Goal: Communication & Community: Answer question/provide support

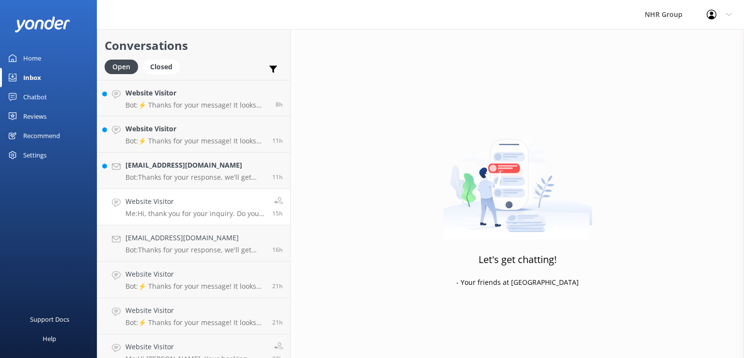
click at [187, 206] on h4 "Website Visitor" at bounding box center [194, 201] width 139 height 11
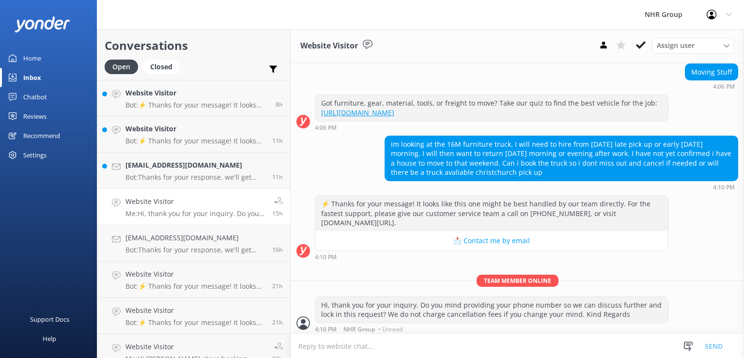
scroll to position [403, 0]
click at [196, 169] on h4 "[EMAIL_ADDRESS][DOMAIN_NAME]" at bounding box center [194, 165] width 139 height 11
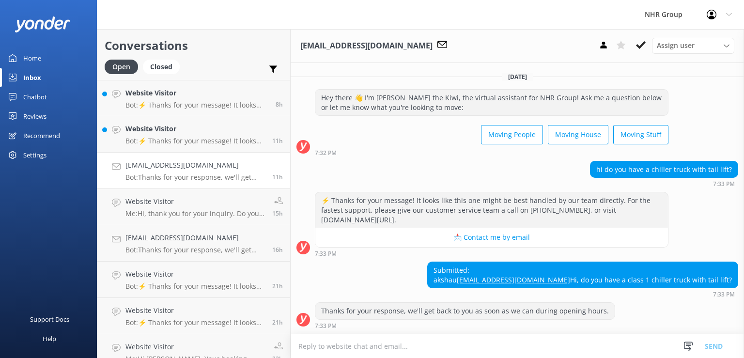
scroll to position [16, 0]
click at [193, 129] on h4 "Website Visitor" at bounding box center [194, 128] width 139 height 11
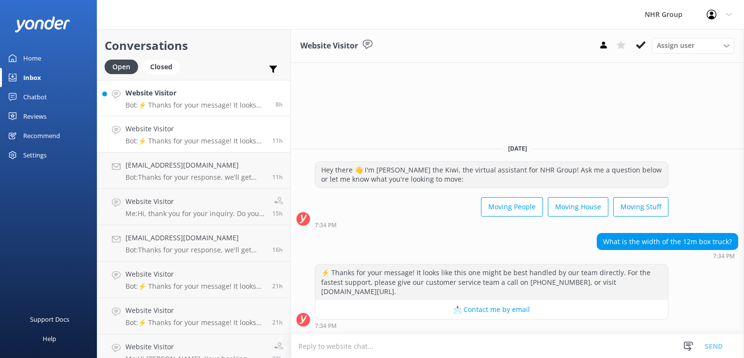
click at [204, 107] on p "Bot: ⚡ Thanks for your message! It looks like this one might be best handled by…" at bounding box center [196, 105] width 143 height 9
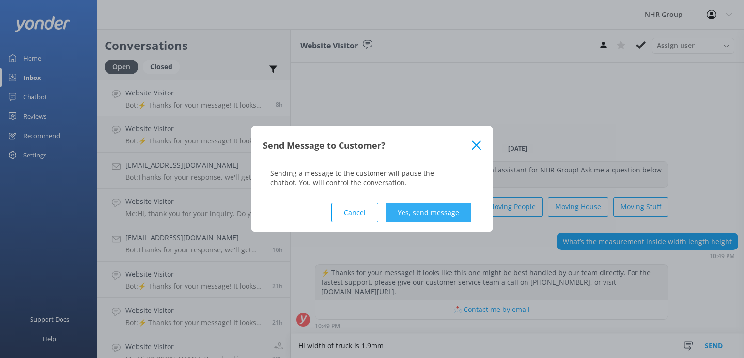
type textarea "Hi width of truck is 1.9mm"
click at [448, 215] on button "Yes, send message" at bounding box center [428, 212] width 86 height 19
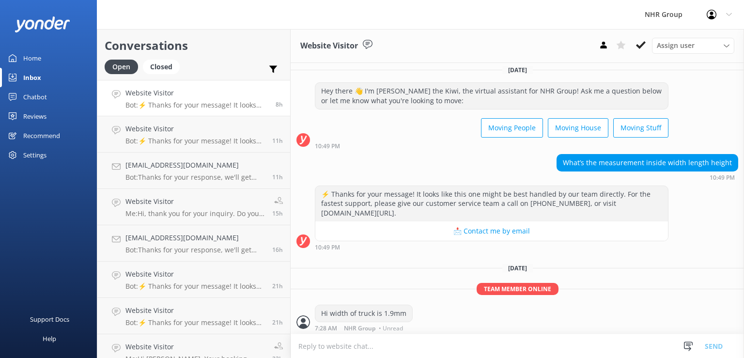
scroll to position [6, 0]
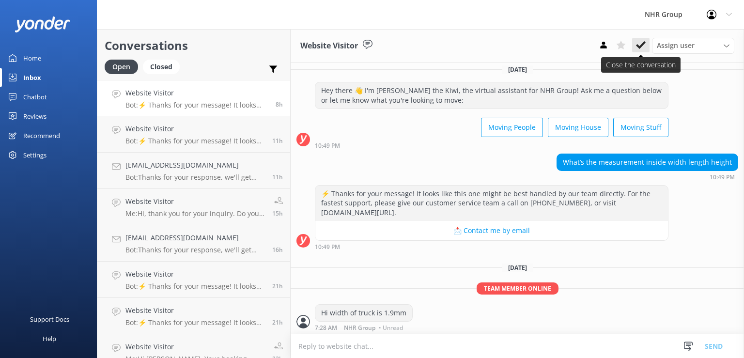
click at [640, 46] on icon at bounding box center [641, 45] width 10 height 10
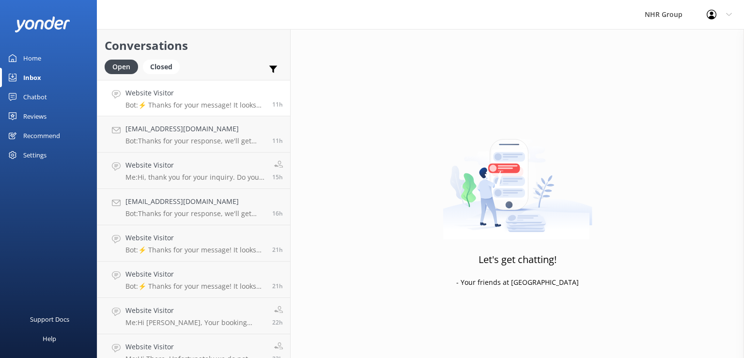
click at [225, 101] on div "Website Visitor Bot: ⚡ Thanks for your message! It looks like this one might be…" at bounding box center [194, 98] width 139 height 21
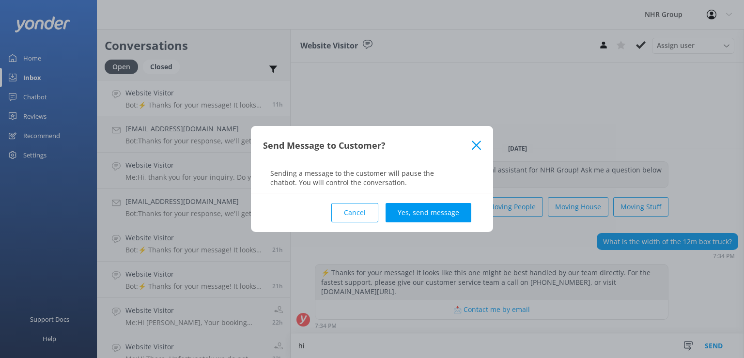
click at [363, 209] on button "Cancel" at bounding box center [354, 212] width 47 height 19
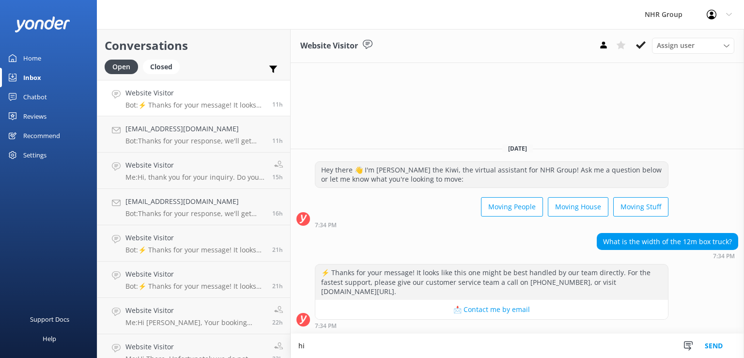
click at [381, 343] on textarea "hi" at bounding box center [517, 346] width 453 height 24
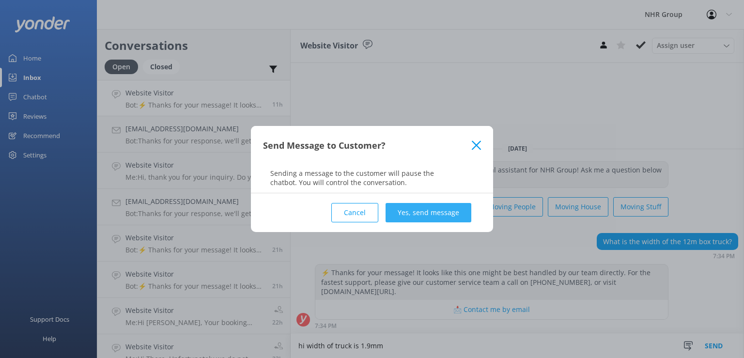
type textarea "hi width of truck is 1.9mm"
click at [440, 204] on button "Yes, send message" at bounding box center [428, 212] width 86 height 19
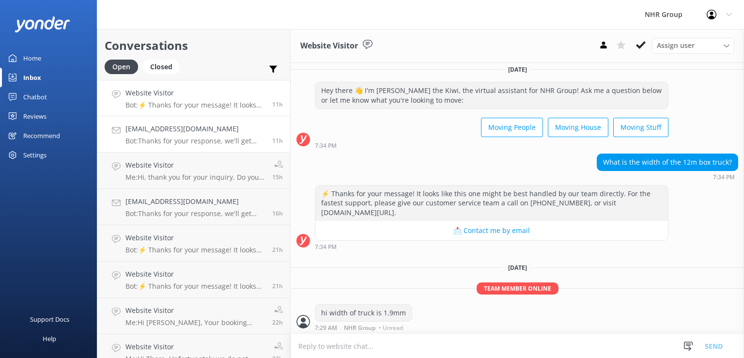
click at [174, 134] on h4 "[EMAIL_ADDRESS][DOMAIN_NAME]" at bounding box center [194, 128] width 139 height 11
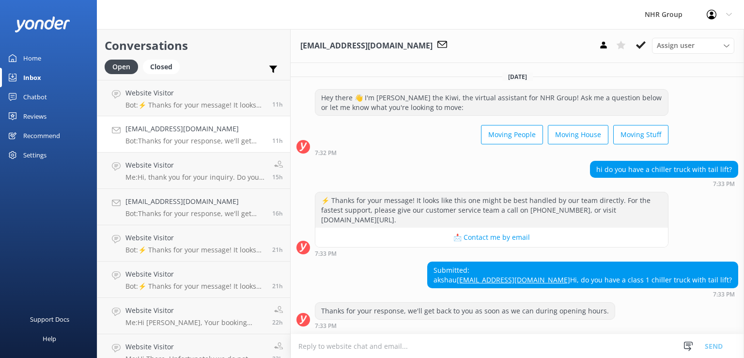
scroll to position [16, 0]
click at [168, 104] on p "Bot: ⚡ Thanks for your message! It looks like this one might be best handled by…" at bounding box center [194, 105] width 139 height 9
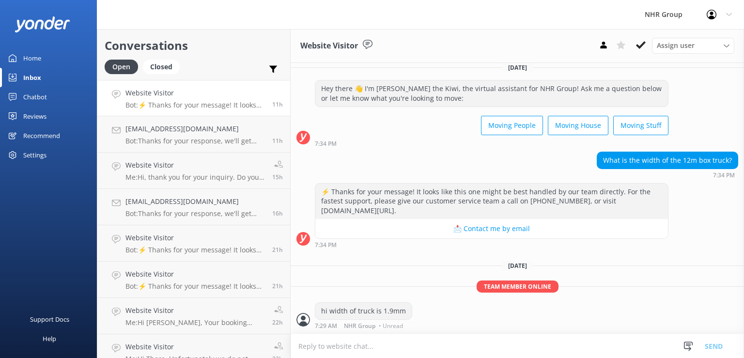
scroll to position [6, 0]
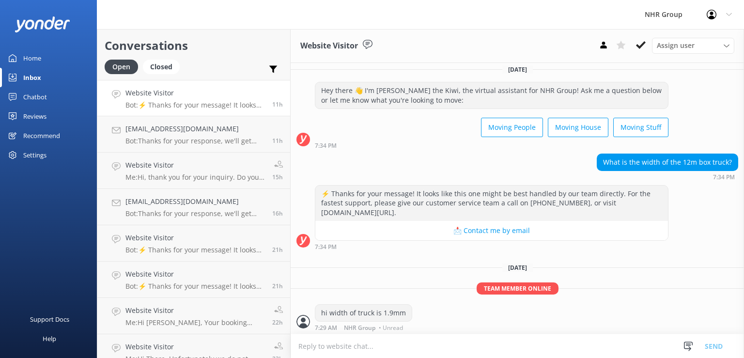
click at [162, 103] on p "Bot: ⚡ Thanks for your message! It looks like this one might be best handled by…" at bounding box center [194, 105] width 139 height 9
click at [644, 41] on icon at bounding box center [641, 45] width 10 height 10
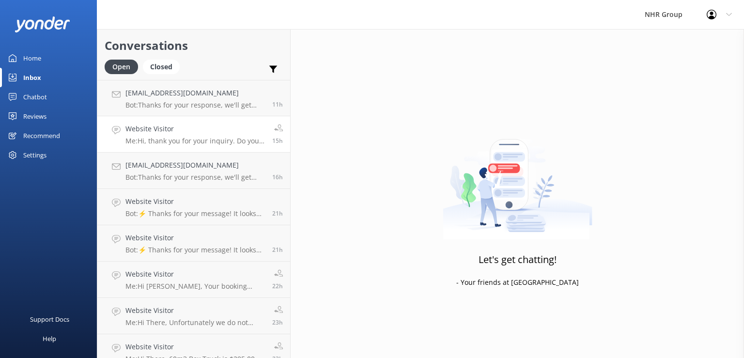
click at [165, 133] on h4 "Website Visitor" at bounding box center [194, 128] width 139 height 11
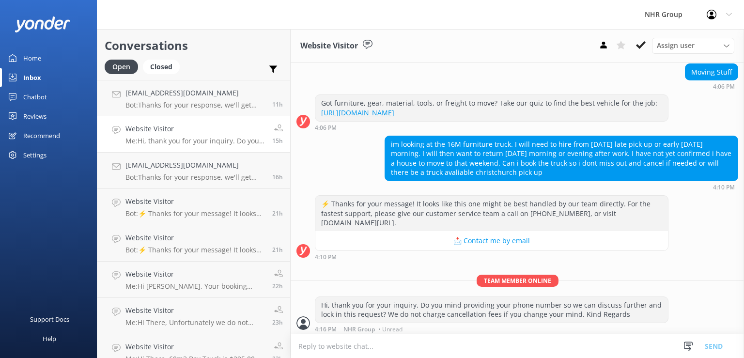
scroll to position [403, 0]
click at [642, 45] on icon at bounding box center [641, 45] width 10 height 10
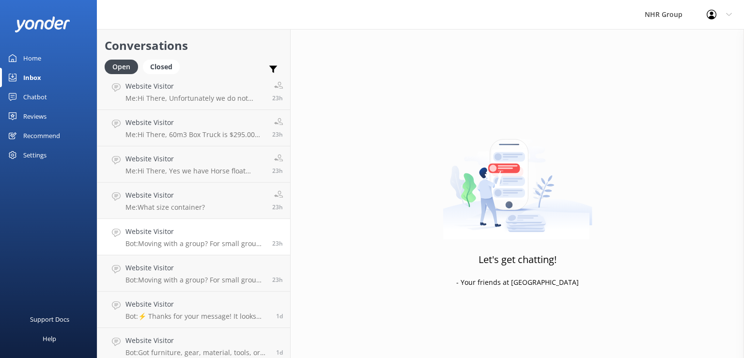
scroll to position [339, 0]
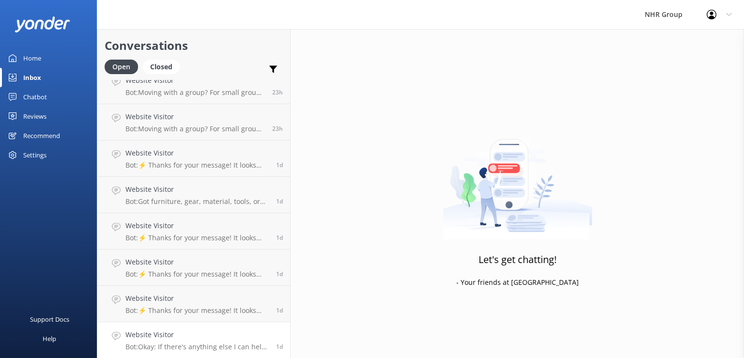
click at [231, 346] on p "Bot: Okay: If there's anything else I can help with, let me know!" at bounding box center [196, 346] width 143 height 9
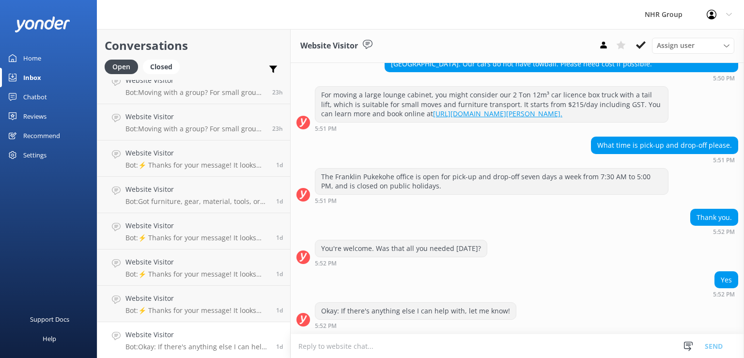
scroll to position [193, 0]
click at [643, 47] on icon at bounding box center [641, 45] width 10 height 10
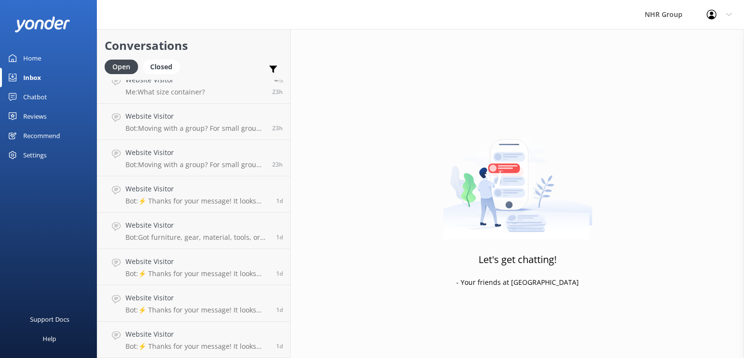
scroll to position [303, 0]
click at [234, 347] on p "Bot: ⚡ Thanks for your message! It looks like this one might be best handled by…" at bounding box center [196, 346] width 143 height 9
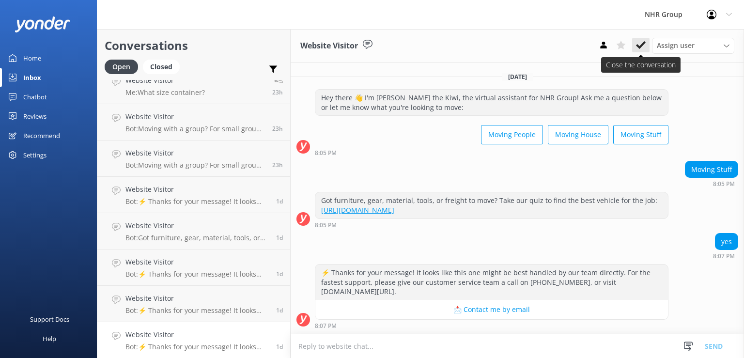
click at [646, 46] on button at bounding box center [640, 45] width 17 height 15
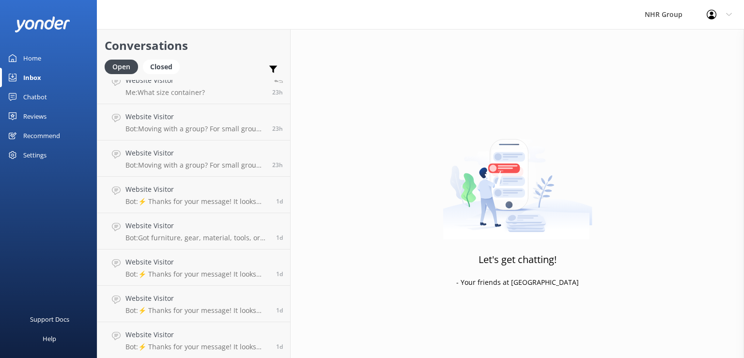
scroll to position [267, 0]
click at [204, 343] on p "Bot: ⚡ Thanks for your message! It looks like this one might be best handled by…" at bounding box center [196, 346] width 143 height 9
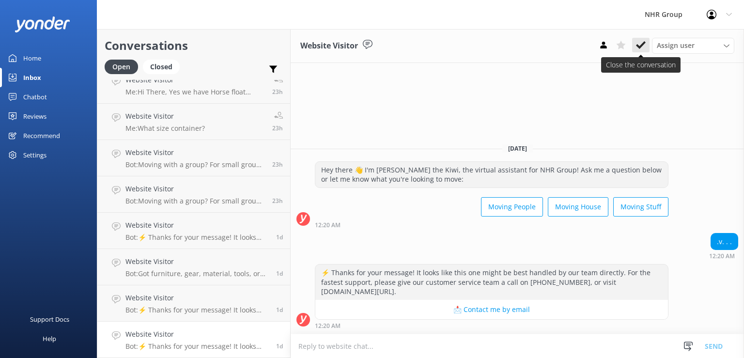
click at [640, 47] on use at bounding box center [641, 45] width 10 height 8
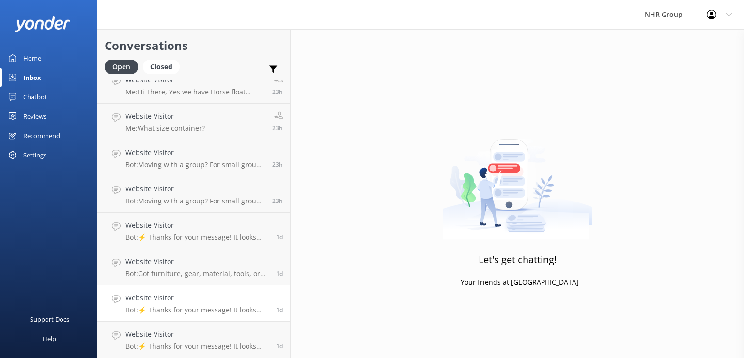
scroll to position [230, 0]
click at [198, 345] on p "Bot: ⚡ Thanks for your message! It looks like this one might be best handled by…" at bounding box center [196, 346] width 143 height 9
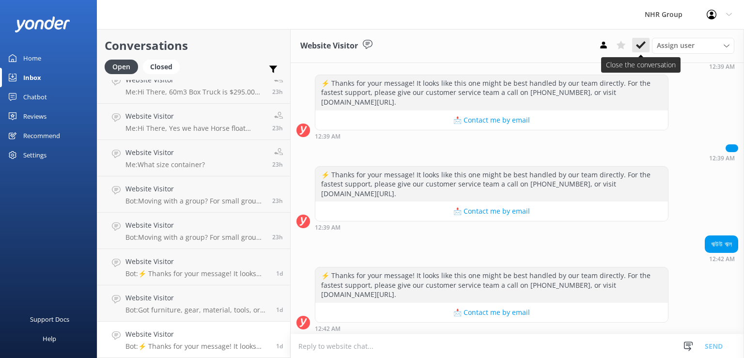
scroll to position [117, 0]
click at [643, 46] on use at bounding box center [641, 45] width 10 height 8
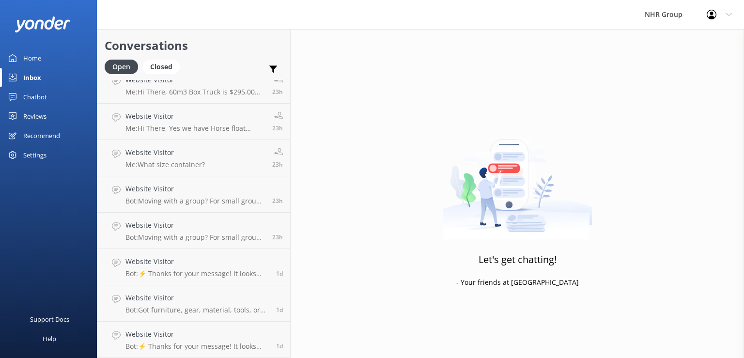
scroll to position [194, 0]
click at [227, 336] on h4 "Website Visitor" at bounding box center [196, 334] width 143 height 11
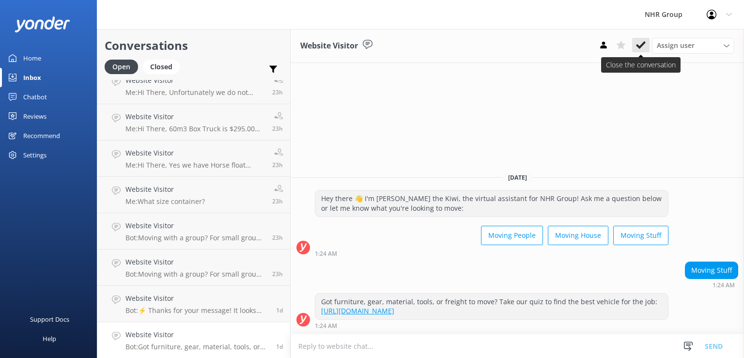
click at [642, 47] on icon at bounding box center [641, 45] width 10 height 10
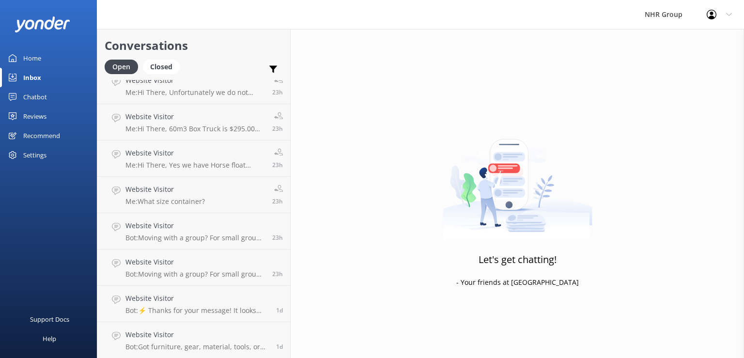
scroll to position [157, 0]
click at [235, 334] on h4 "Website Visitor" at bounding box center [196, 334] width 143 height 11
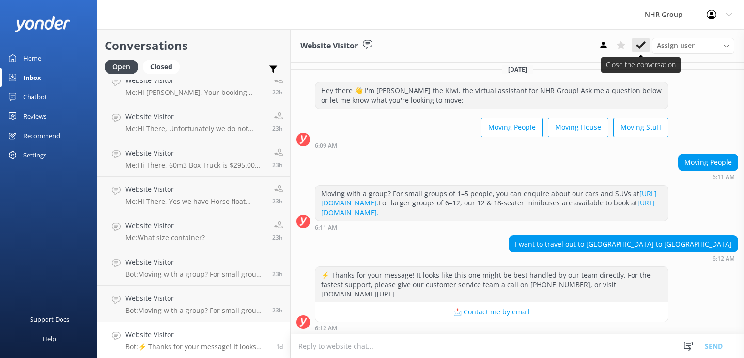
scroll to position [7, 0]
click at [644, 41] on icon at bounding box center [641, 45] width 10 height 10
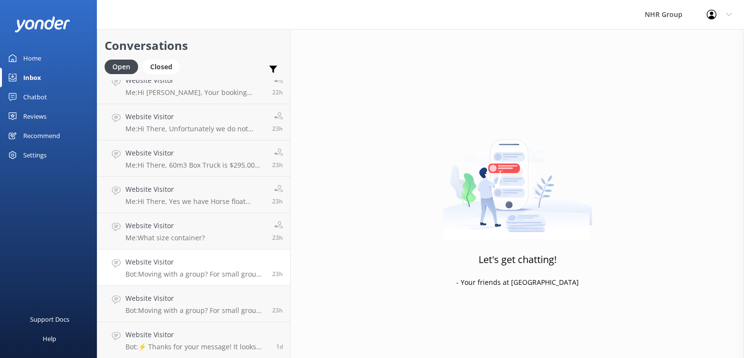
scroll to position [122, 0]
click at [144, 339] on h4 "Website Visitor" at bounding box center [194, 334] width 139 height 11
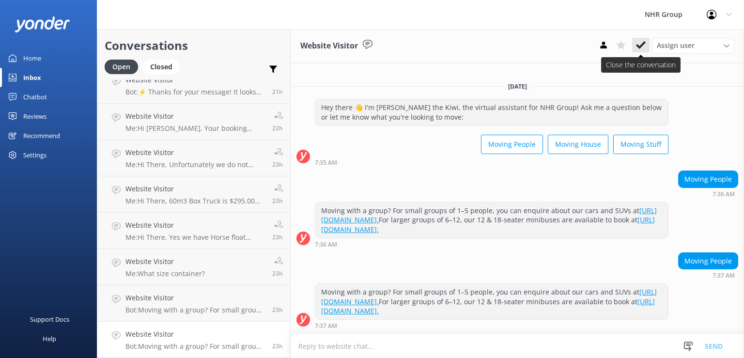
click at [643, 42] on icon at bounding box center [641, 45] width 10 height 10
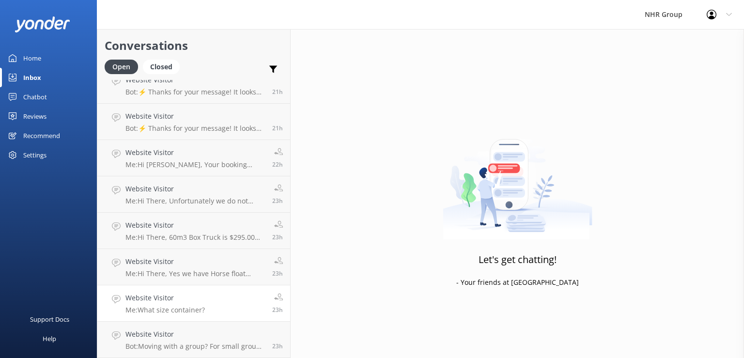
scroll to position [85, 0]
click at [202, 307] on p "Me: What size container?" at bounding box center [164, 310] width 79 height 9
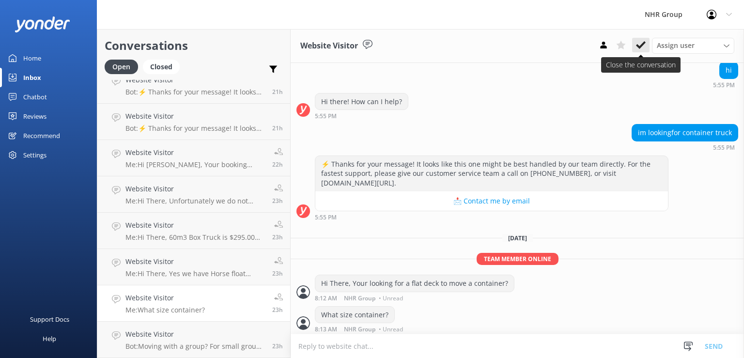
scroll to position [171, 0]
click at [637, 44] on icon at bounding box center [641, 45] width 10 height 10
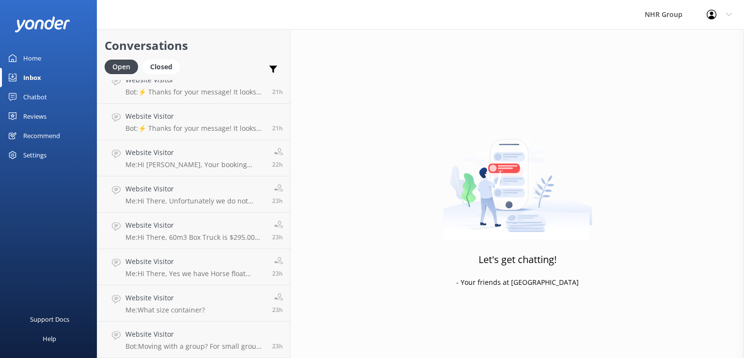
scroll to position [48, 0]
click at [212, 342] on p "Bot: Moving with a group? For small groups of 1–5 people, you can enquire about…" at bounding box center [194, 346] width 139 height 9
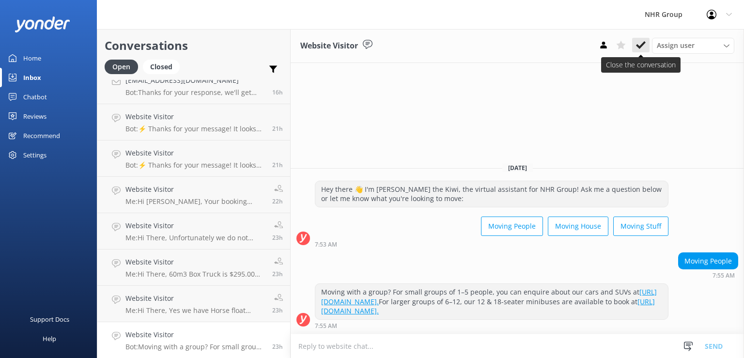
click at [637, 46] on use at bounding box center [641, 45] width 10 height 8
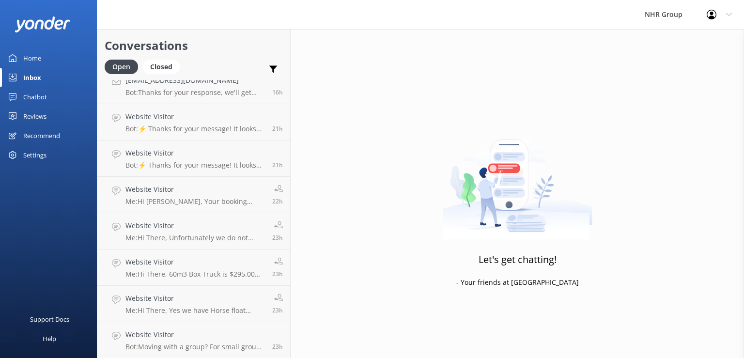
scroll to position [12, 0]
click at [142, 337] on h4 "Website Visitor" at bounding box center [194, 334] width 139 height 11
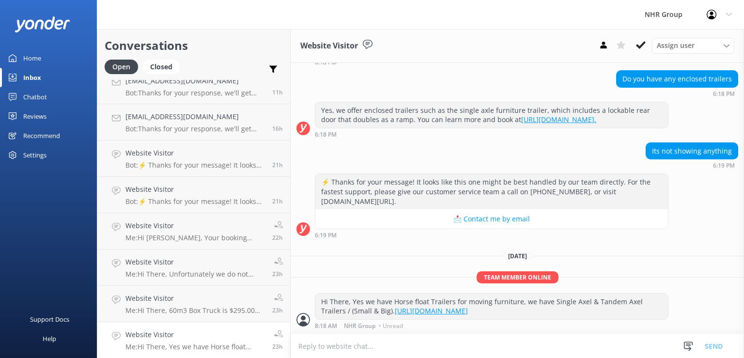
scroll to position [169, 0]
click at [648, 45] on button at bounding box center [640, 45] width 17 height 15
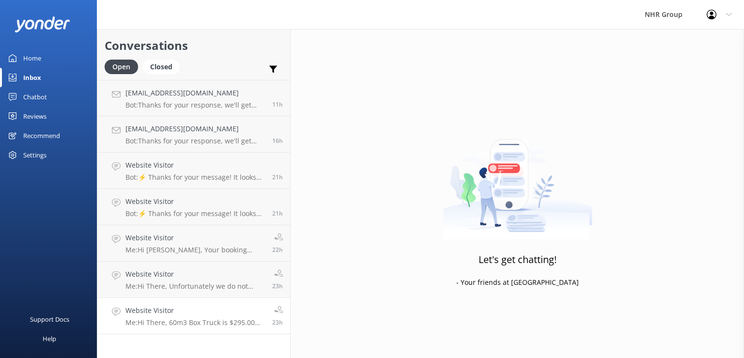
click at [199, 322] on p "Me: Hi There, 60m3 Box Truck is $295.00 Per Day + GST & $0.93c Per Kilometer + …" at bounding box center [194, 322] width 139 height 9
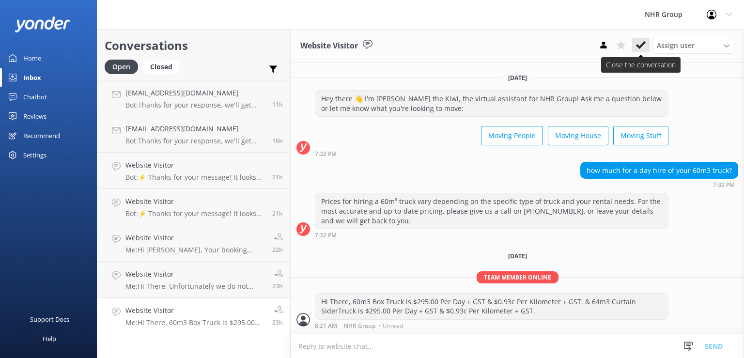
click at [638, 47] on use at bounding box center [641, 45] width 10 height 8
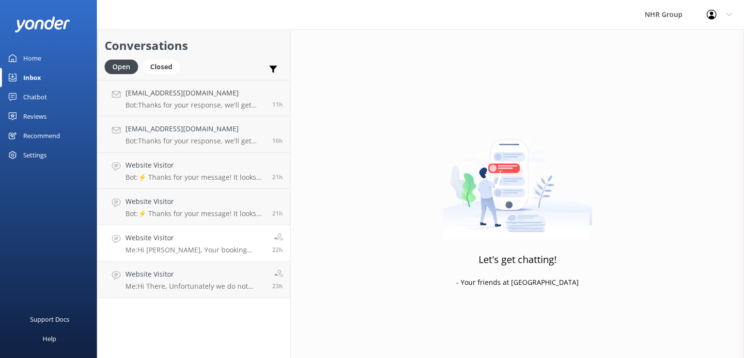
click at [216, 258] on link "Website Visitor Me: Hi [PERSON_NAME], Your booking number is #138356, just call…" at bounding box center [193, 243] width 193 height 36
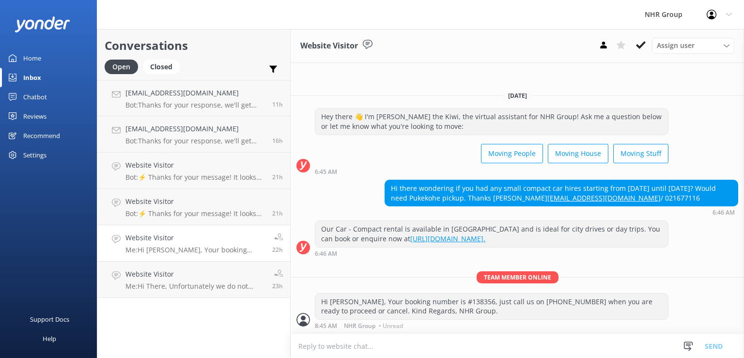
click at [630, 46] on div "Assign user [PERSON_NAME] Connects [PERSON_NAME] [PERSON_NAME] NHR Group" at bounding box center [664, 45] width 139 height 15
click at [638, 44] on icon at bounding box center [641, 45] width 10 height 10
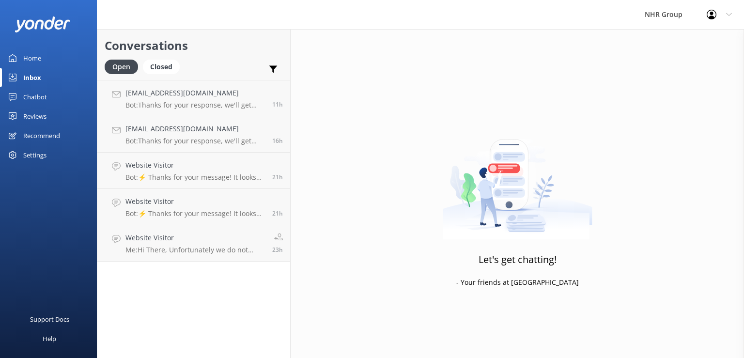
click at [259, 248] on p "Me: Hi There, Unfortunately we do not have a 16m3 Truck available. Next Closest…" at bounding box center [194, 250] width 139 height 9
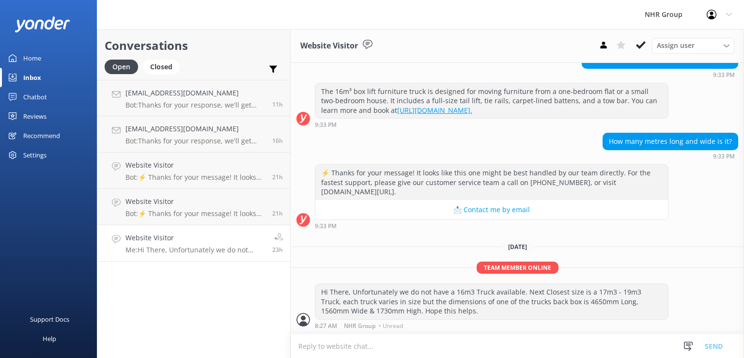
scroll to position [188, 0]
click at [639, 49] on use at bounding box center [641, 45] width 10 height 8
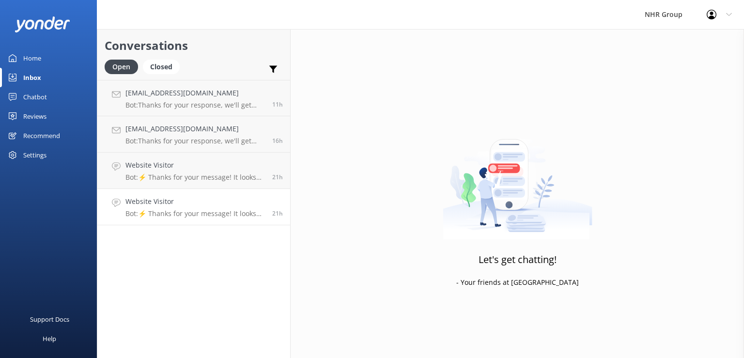
click at [249, 199] on h4 "Website Visitor" at bounding box center [194, 201] width 139 height 11
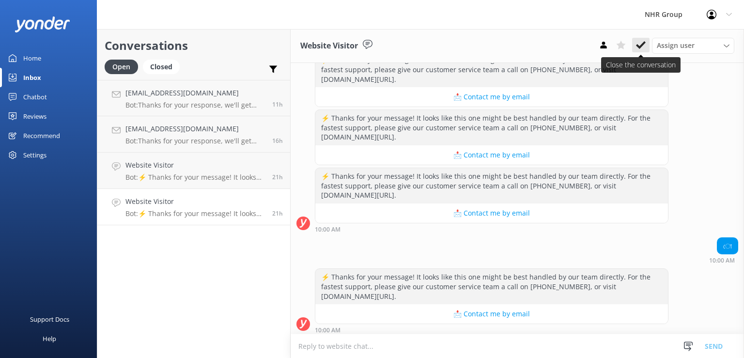
scroll to position [537, 0]
click at [641, 46] on use at bounding box center [641, 45] width 10 height 8
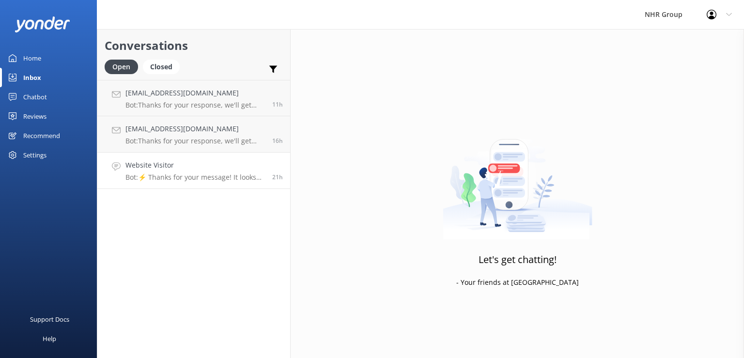
click at [179, 161] on h4 "Website Visitor" at bounding box center [194, 165] width 139 height 11
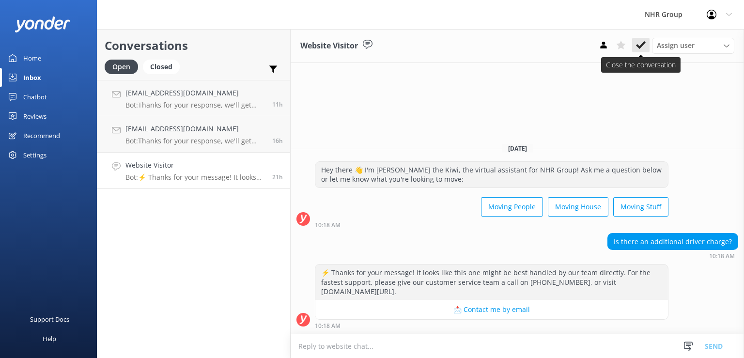
click at [640, 46] on icon at bounding box center [641, 45] width 10 height 10
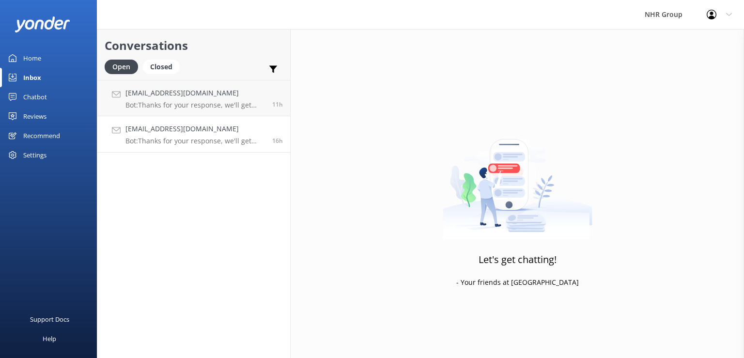
click at [225, 141] on p "Bot: Thanks for your response, we'll get back to you as soon as we can during o…" at bounding box center [194, 141] width 139 height 9
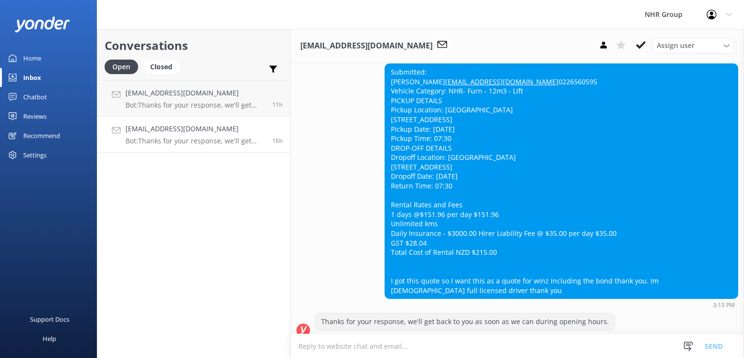
scroll to position [215, 0]
